Goal: Information Seeking & Learning: Find specific fact

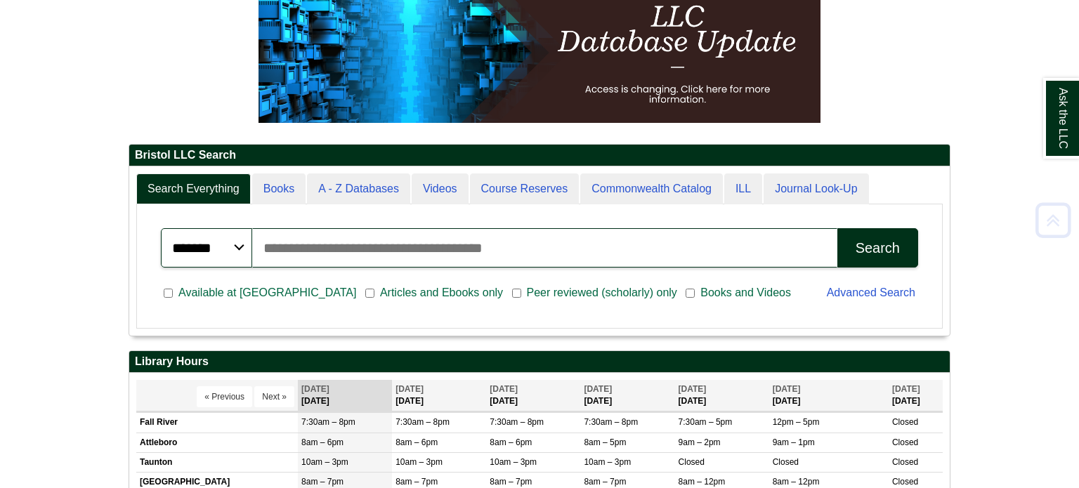
scroll to position [253, 0]
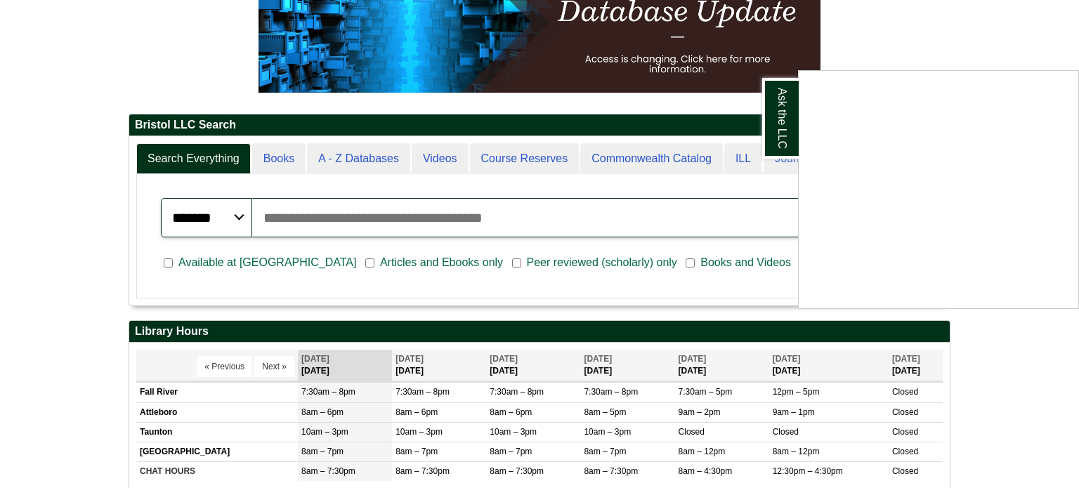
click at [417, 213] on div "Ask the LLC" at bounding box center [539, 244] width 1079 height 488
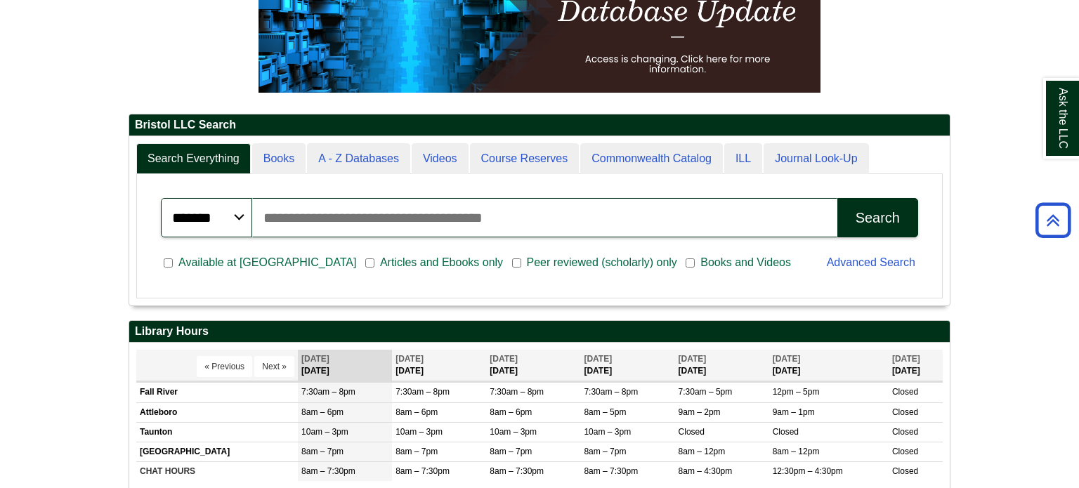
click at [419, 216] on input "Search articles, books, journals & more" at bounding box center [544, 217] width 585 height 39
type input "**********"
click at [837, 198] on button "Search" at bounding box center [877, 217] width 81 height 39
click at [883, 218] on div "Search" at bounding box center [878, 218] width 44 height 16
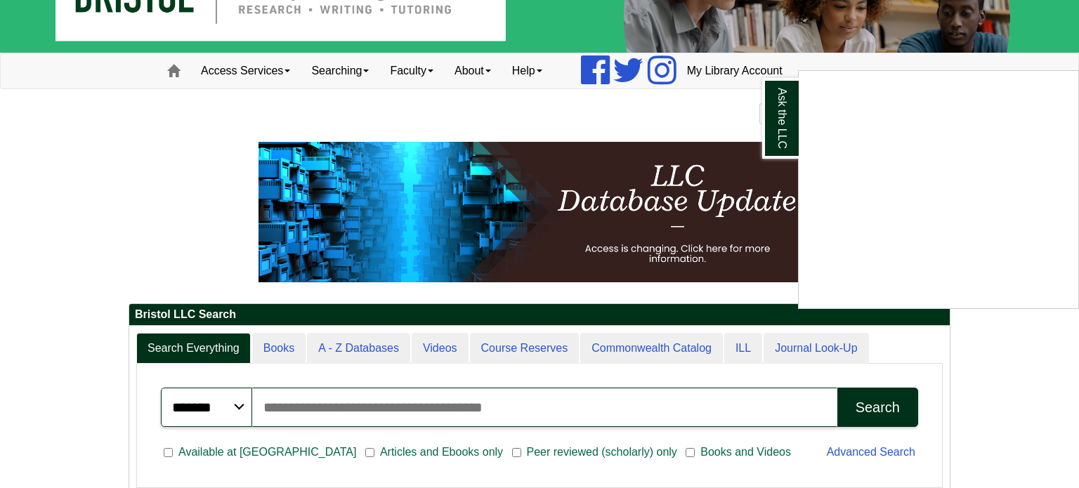
scroll to position [67, 0]
